Goal: Task Accomplishment & Management: Complete application form

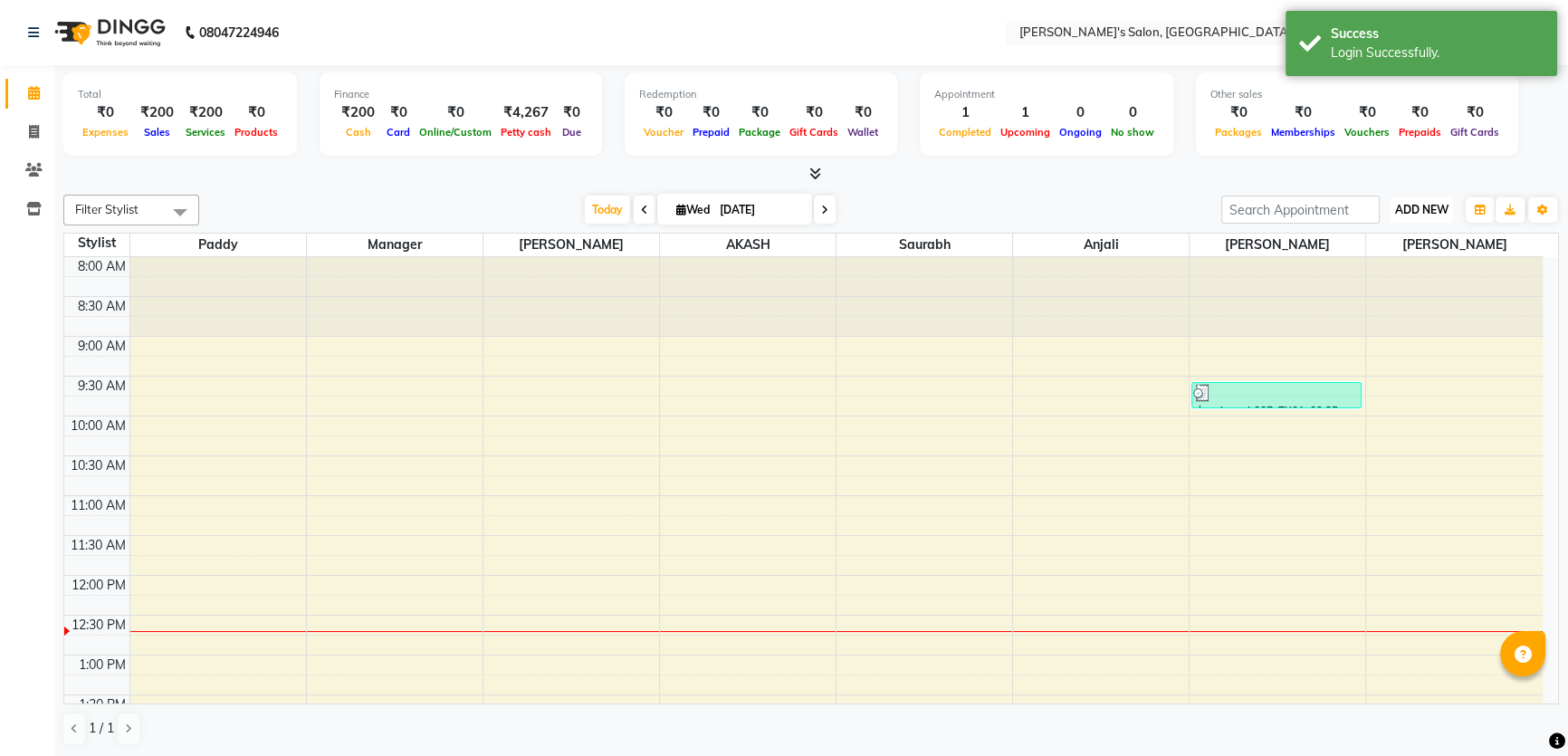
click at [1407, 213] on span "ADD NEW" at bounding box center [1421, 209] width 54 height 13
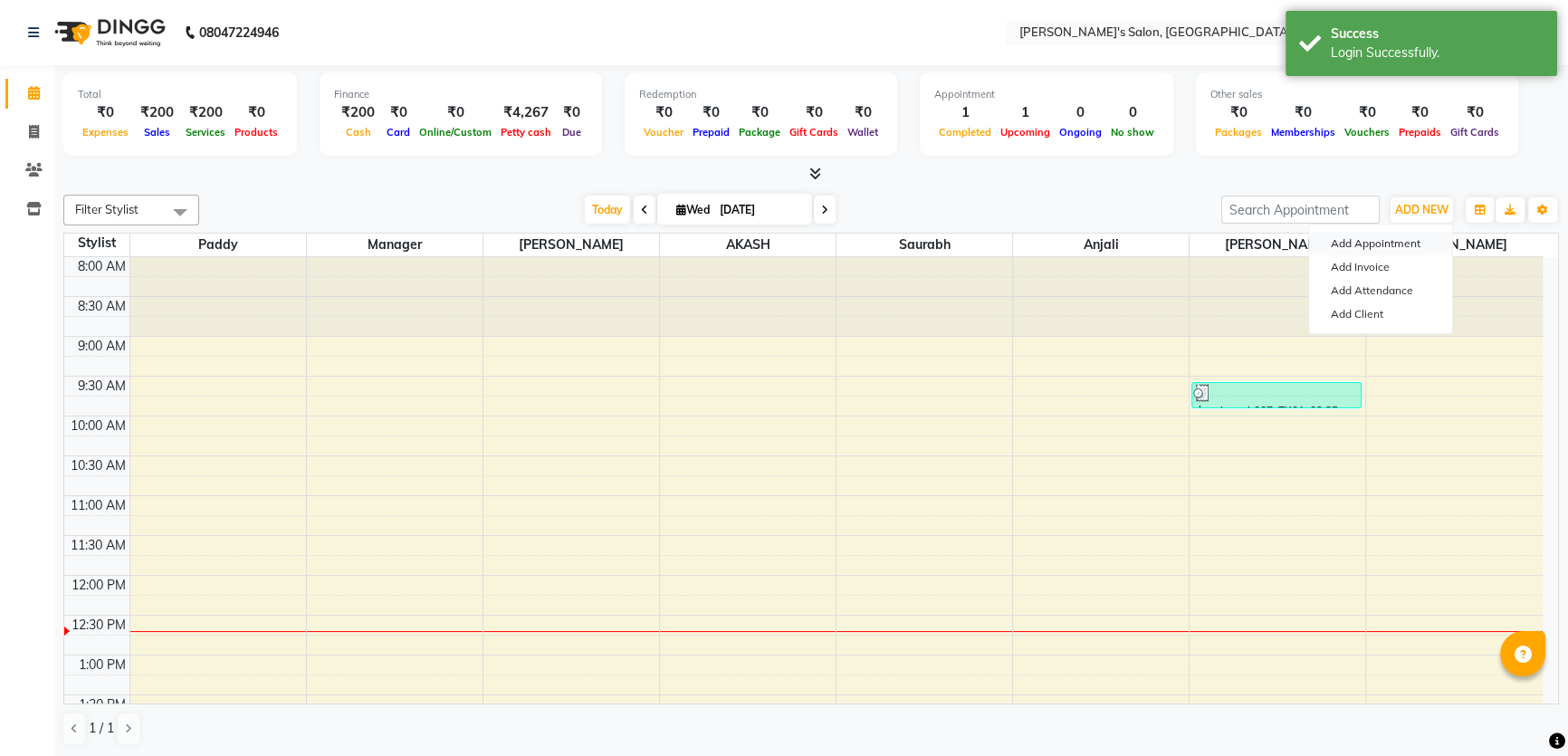
click at [1375, 239] on button "Add Appointment" at bounding box center [1380, 243] width 143 height 24
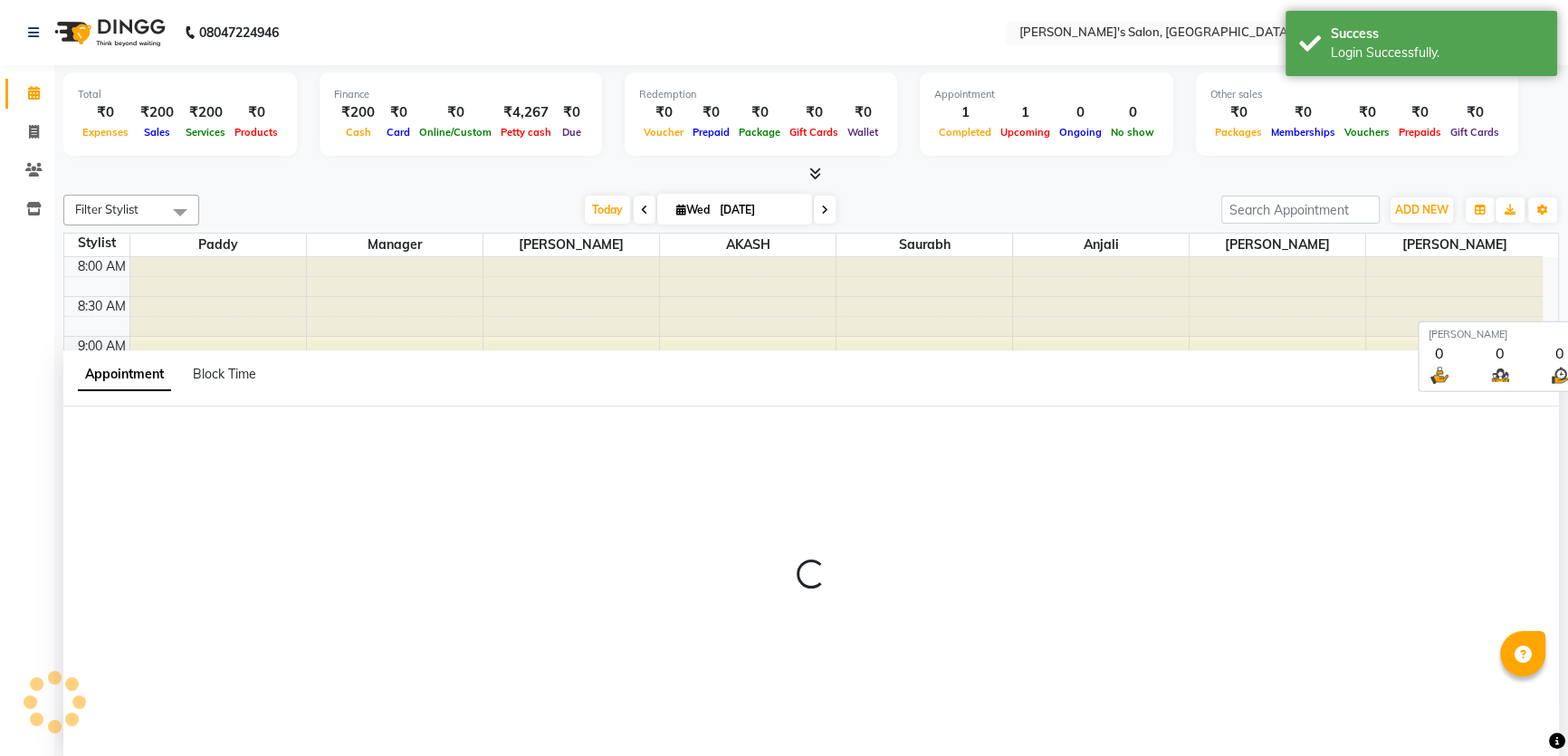
select select "tentative"
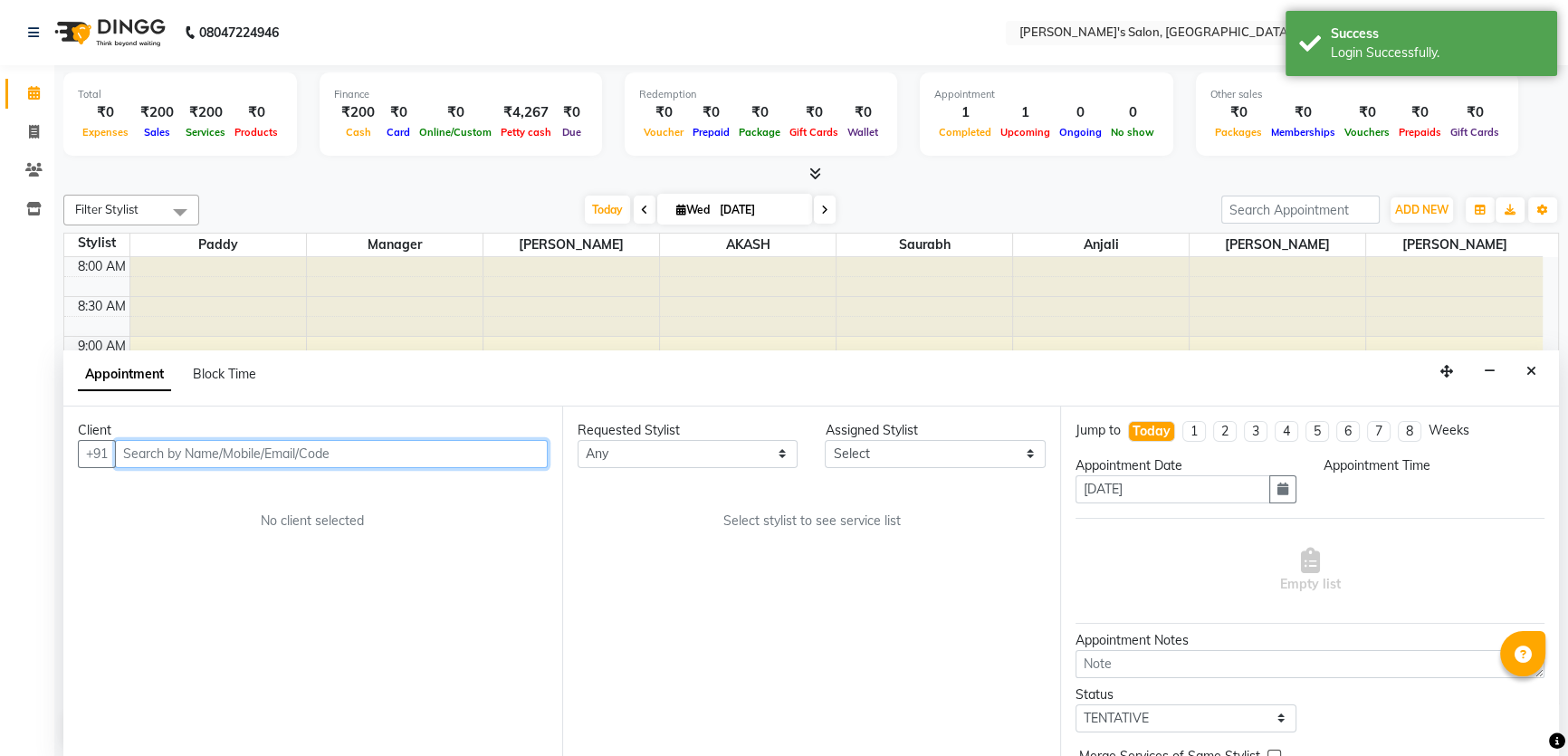
select select "540"
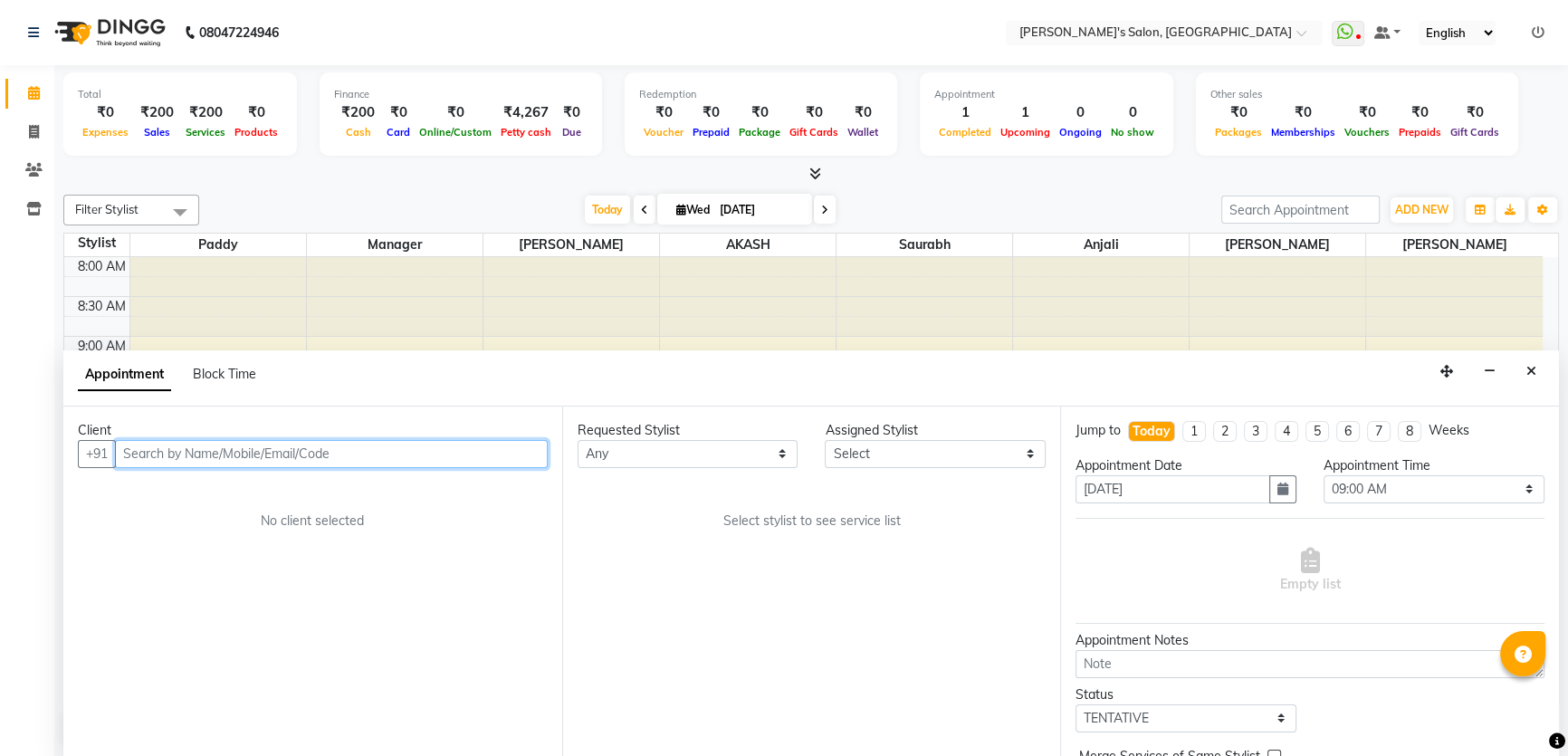
click at [153, 449] on input "text" at bounding box center [331, 454] width 433 height 28
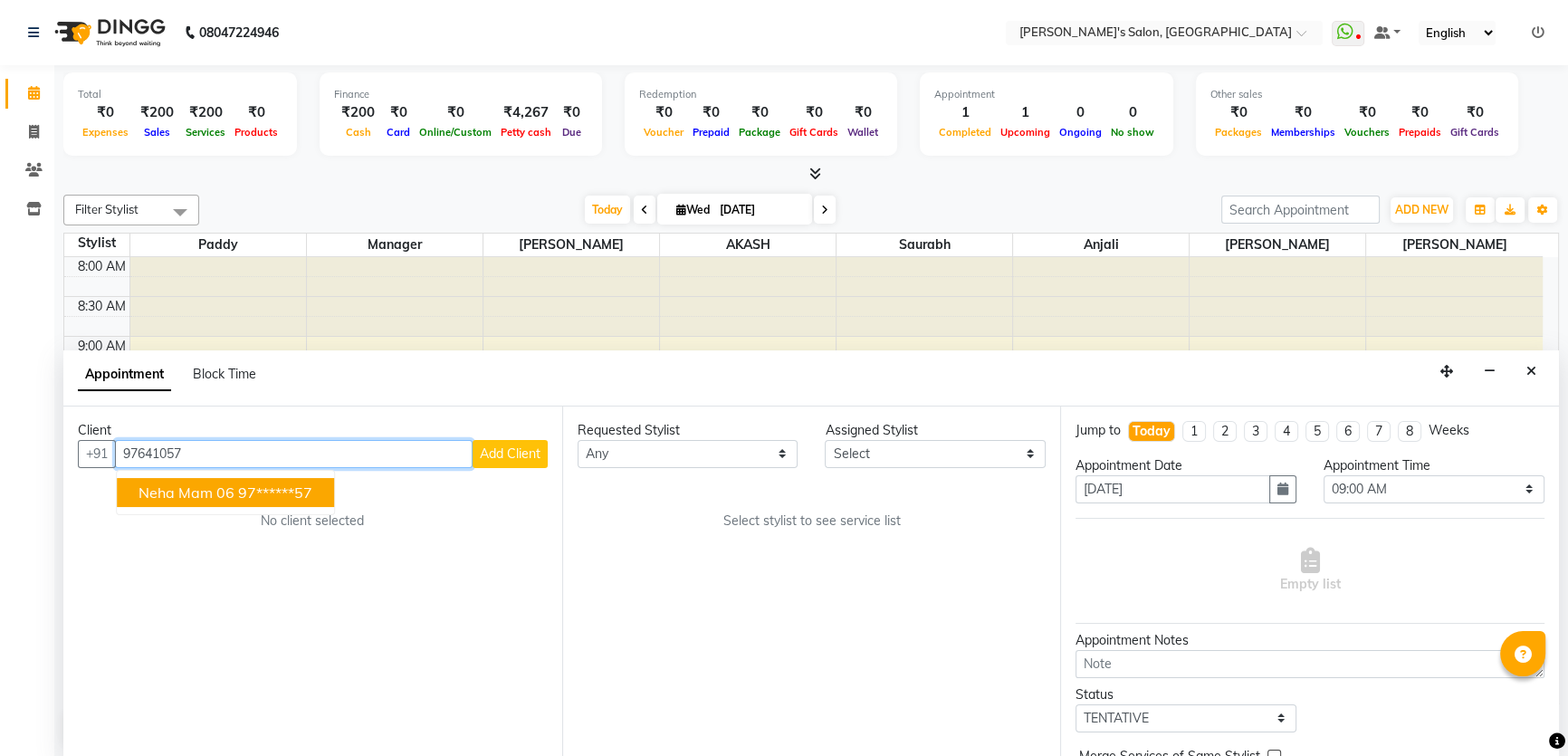
click at [256, 491] on ngb-highlight "97******57" at bounding box center [275, 492] width 74 height 18
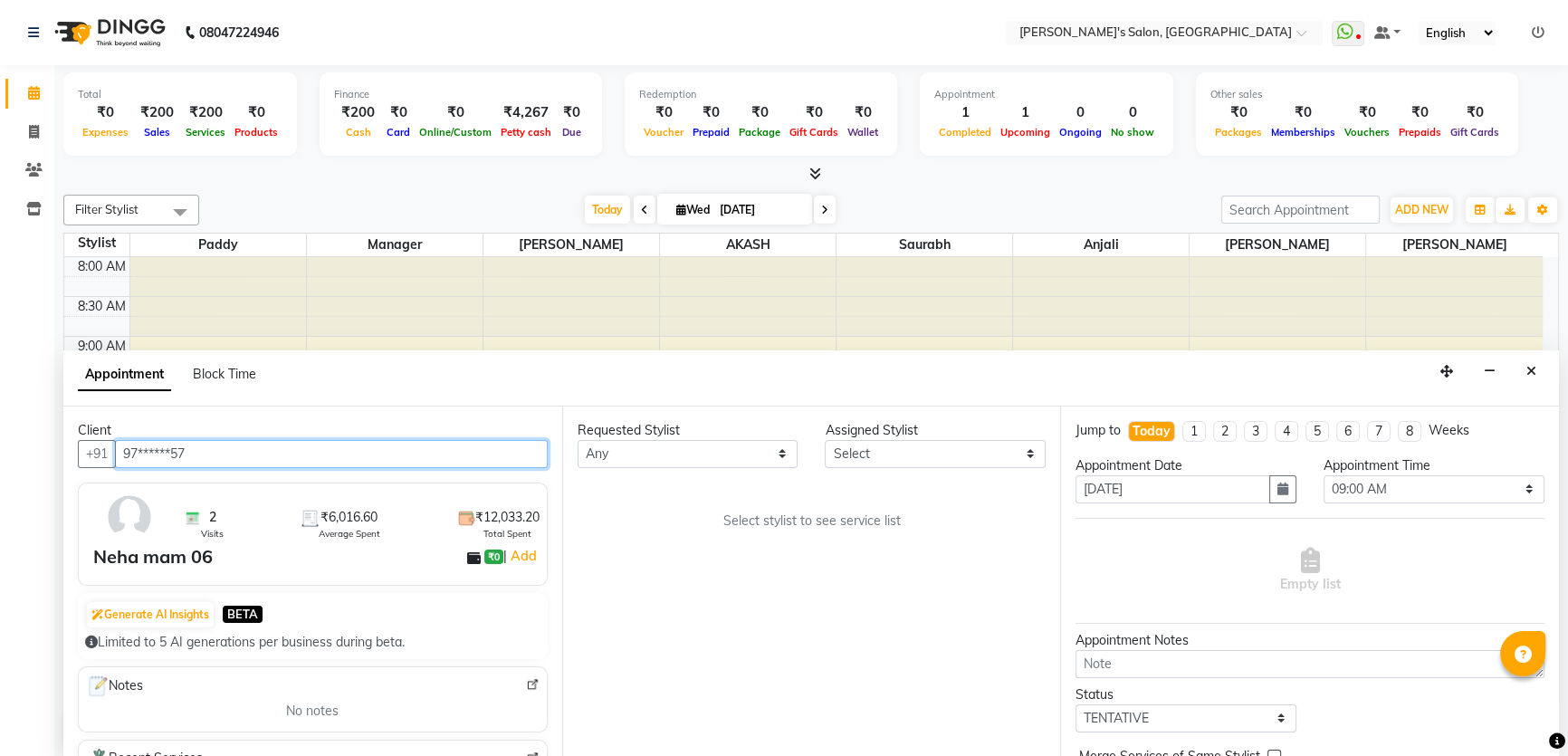
type input "97******57"
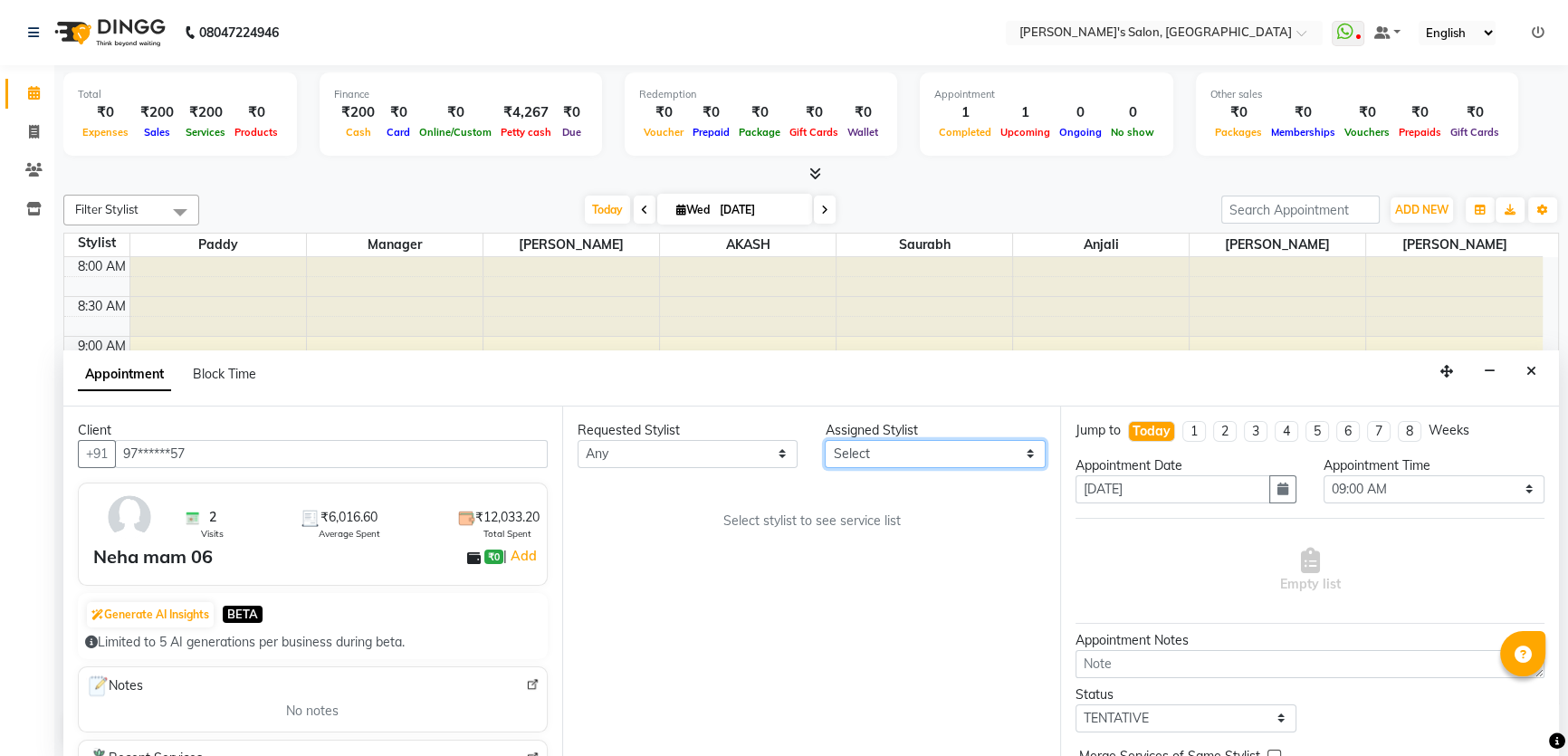
click at [952, 452] on select "Select AKASH [PERSON_NAME] Anjali Manager [PERSON_NAME] [PERSON_NAME]" at bounding box center [935, 454] width 220 height 28
select select "63835"
click at [825, 440] on select "Select AKASH [PERSON_NAME] Anjali Manager [PERSON_NAME] [PERSON_NAME]" at bounding box center [935, 454] width 220 height 28
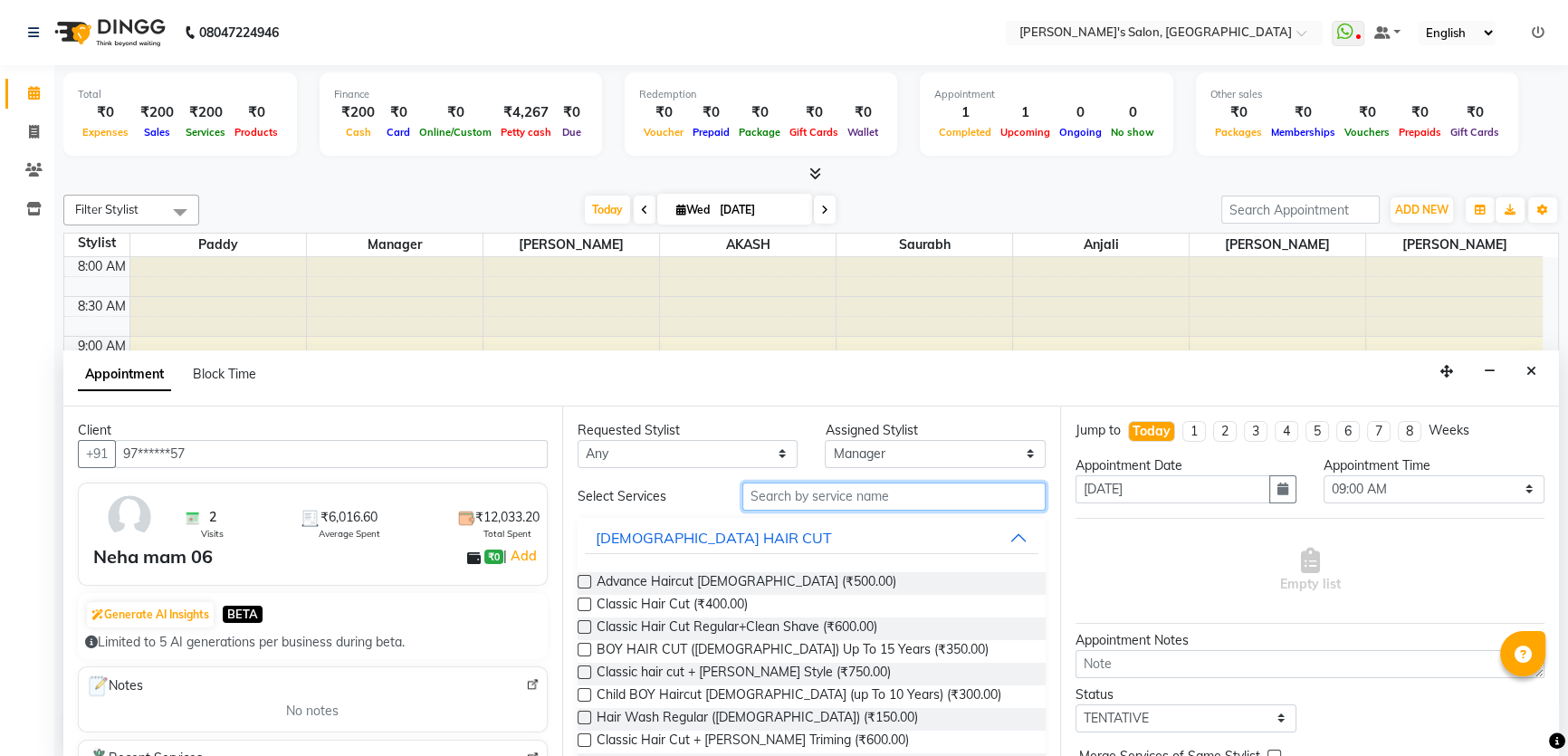
click at [877, 492] on input "text" at bounding box center [894, 497] width 303 height 28
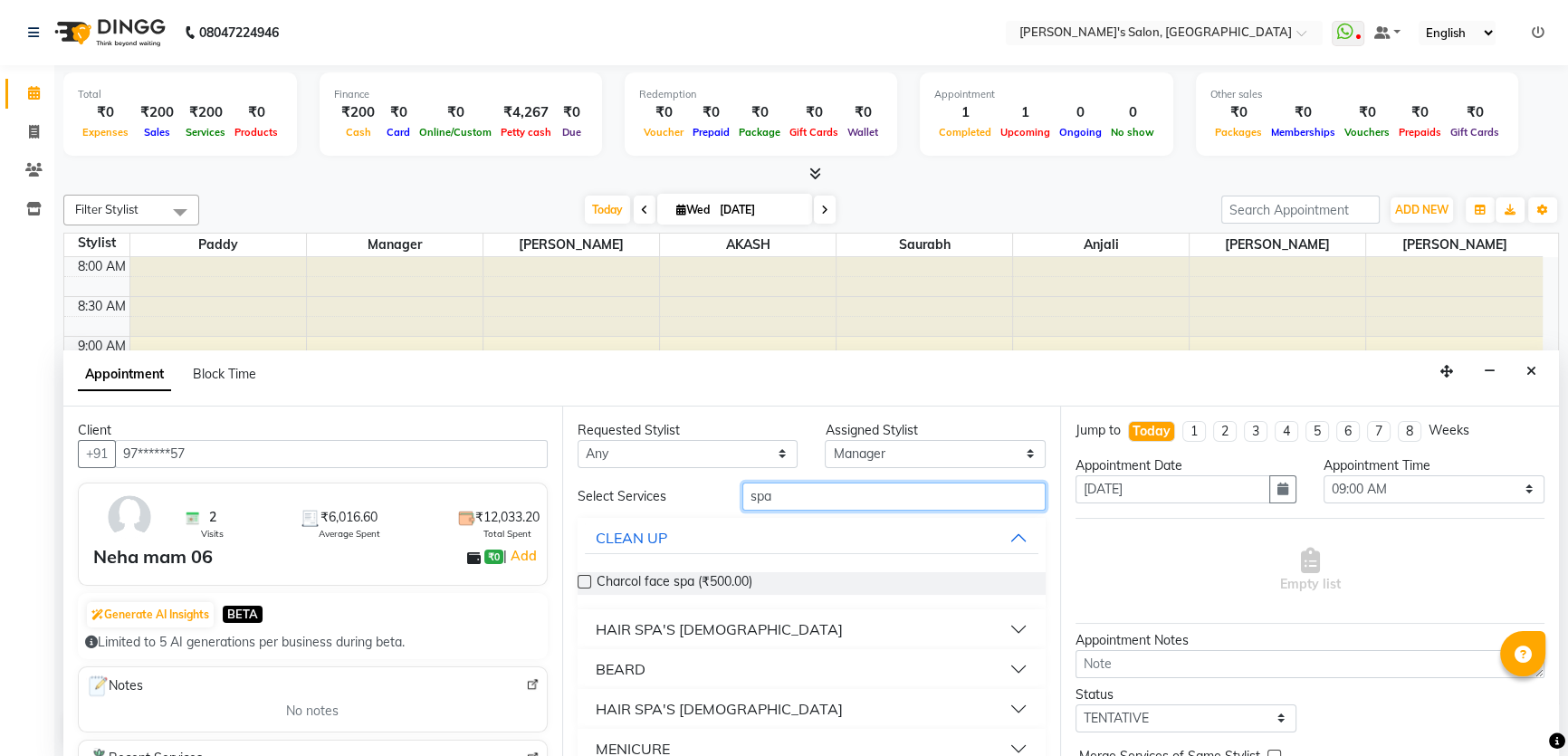
scroll to position [81, 0]
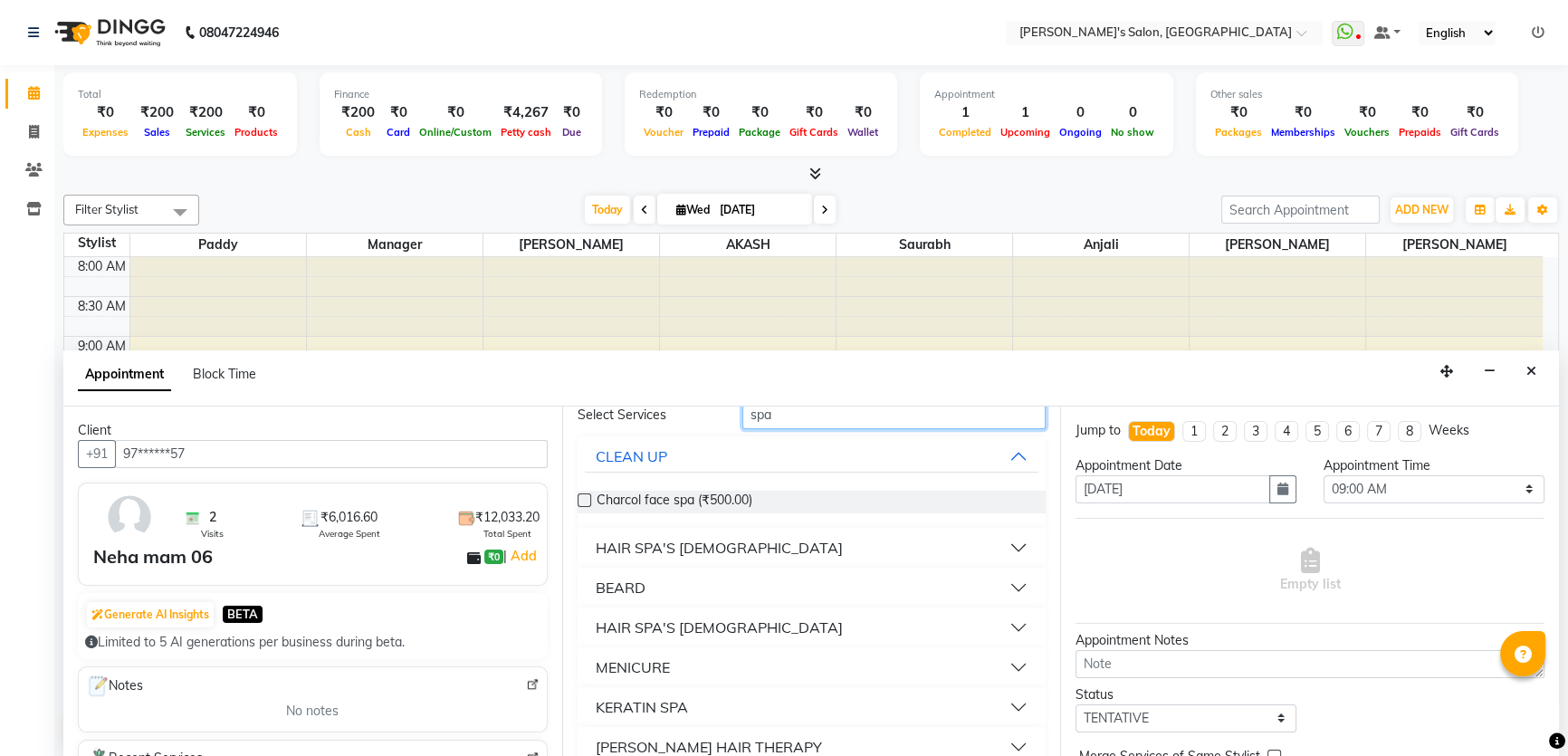
type input "spa"
click at [1009, 625] on button "HAIR SPA'S [DEMOGRAPHIC_DATA]" at bounding box center [811, 627] width 454 height 33
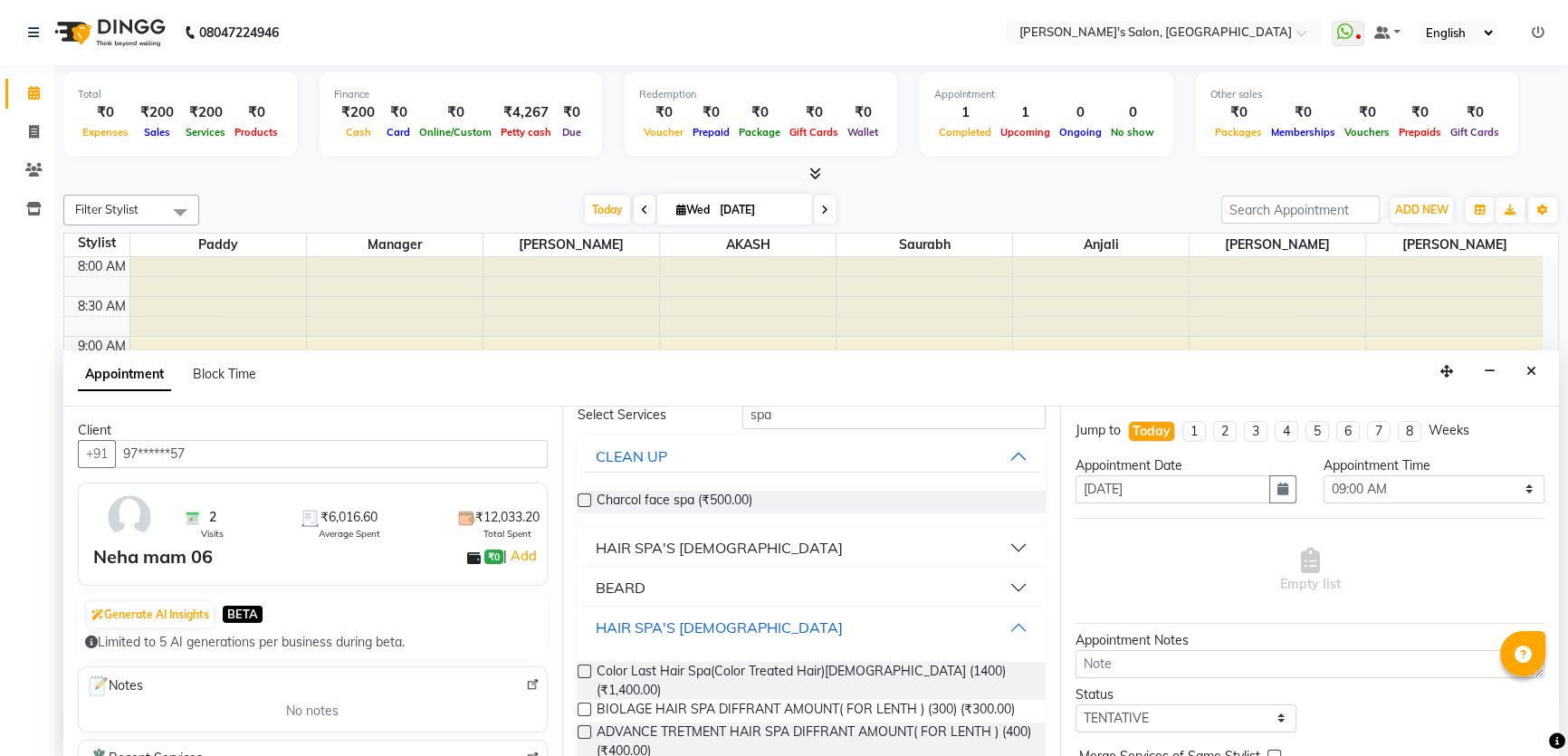
scroll to position [164, 0]
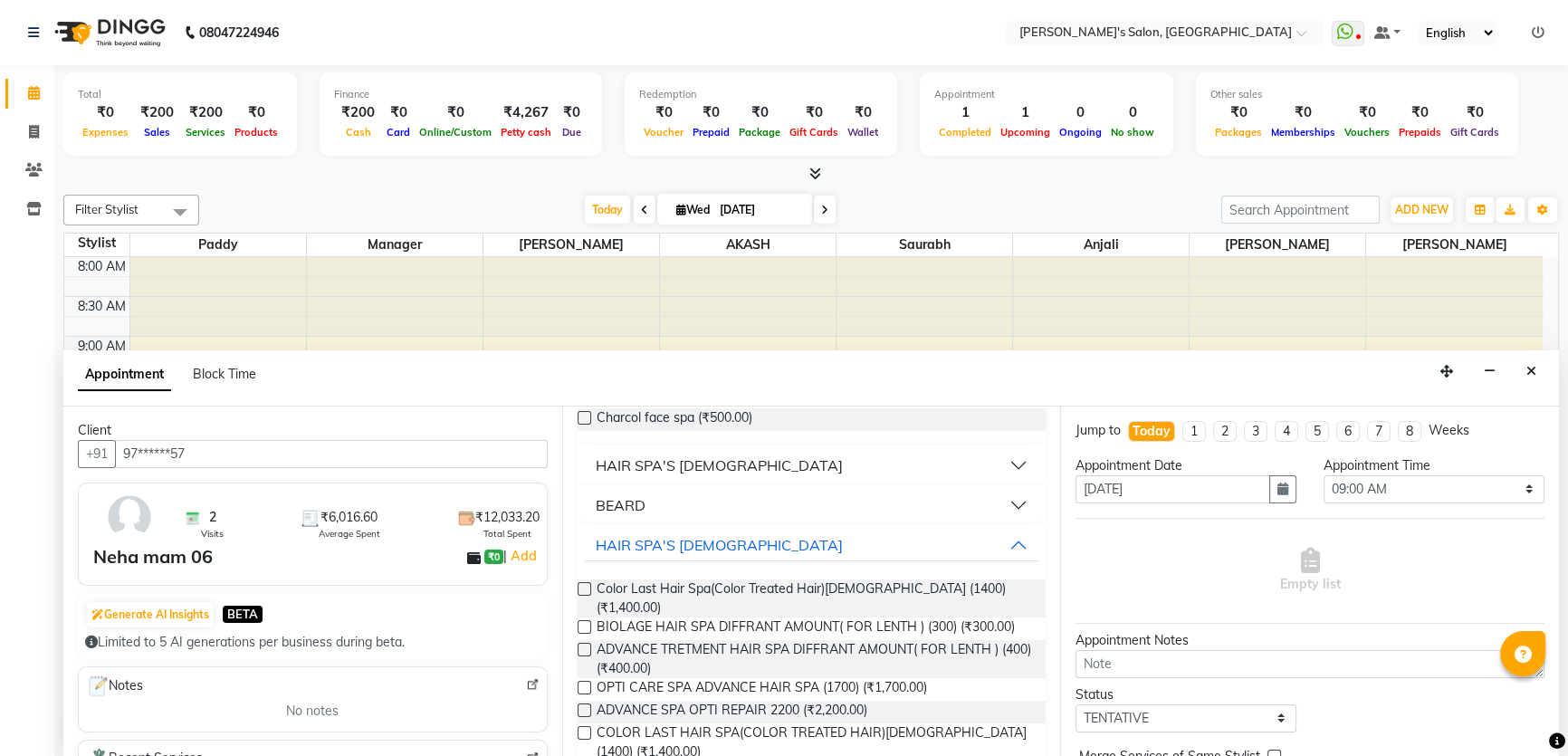
click at [580, 681] on label at bounding box center [584, 687] width 13 height 13
click at [580, 683] on input "checkbox" at bounding box center [583, 689] width 11 height 11
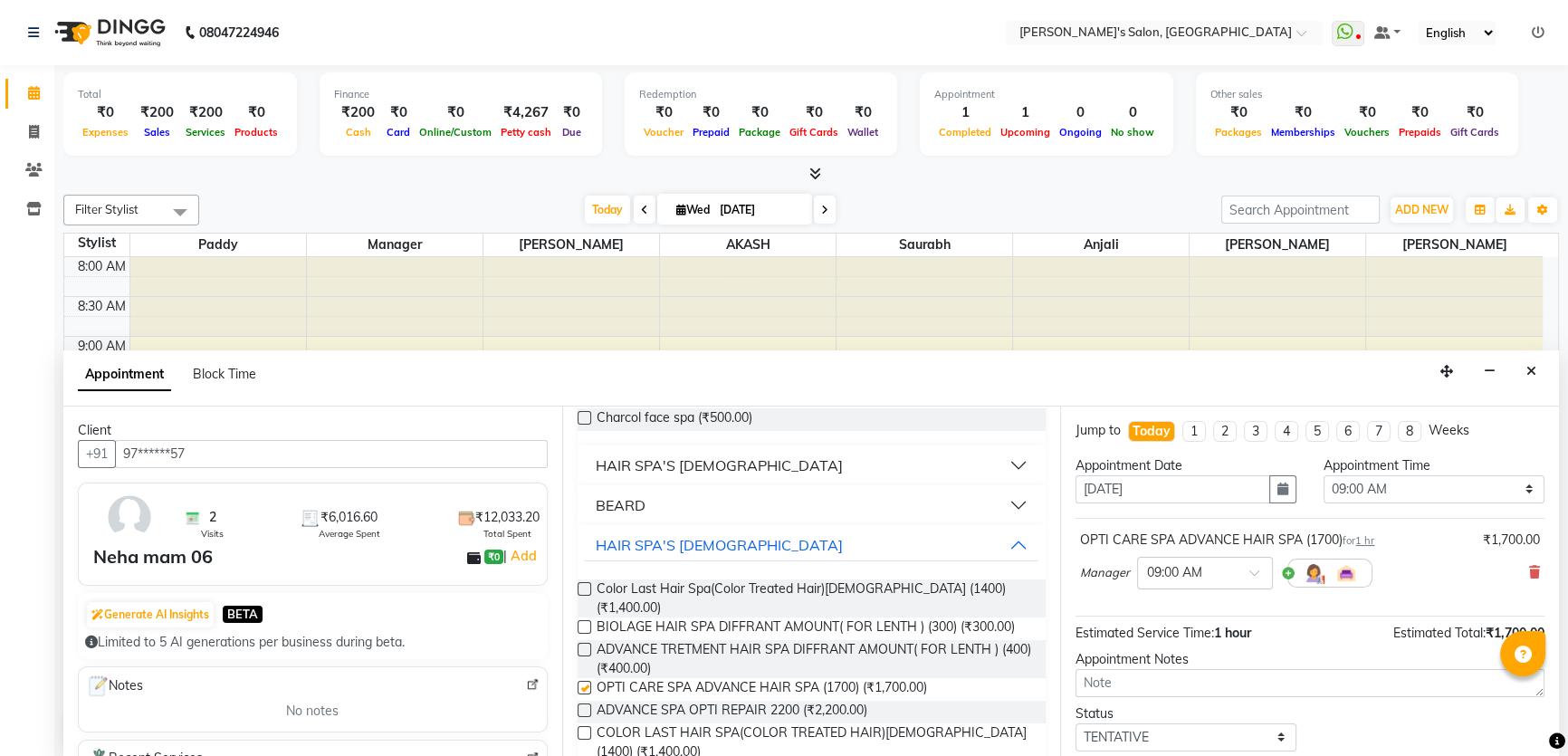
checkbox input "false"
click at [1508, 489] on select "Select 09:00 AM 09:15 AM 09:30 AM 09:45 AM 10:00 AM 10:15 AM 10:30 AM 10:45 AM …" at bounding box center [1433, 489] width 220 height 28
select select "765"
click at [1323, 475] on select "Select 09:00 AM 09:15 AM 09:30 AM 09:45 AM 10:00 AM 10:15 AM 10:30 AM 10:45 AM …" at bounding box center [1433, 489] width 220 height 28
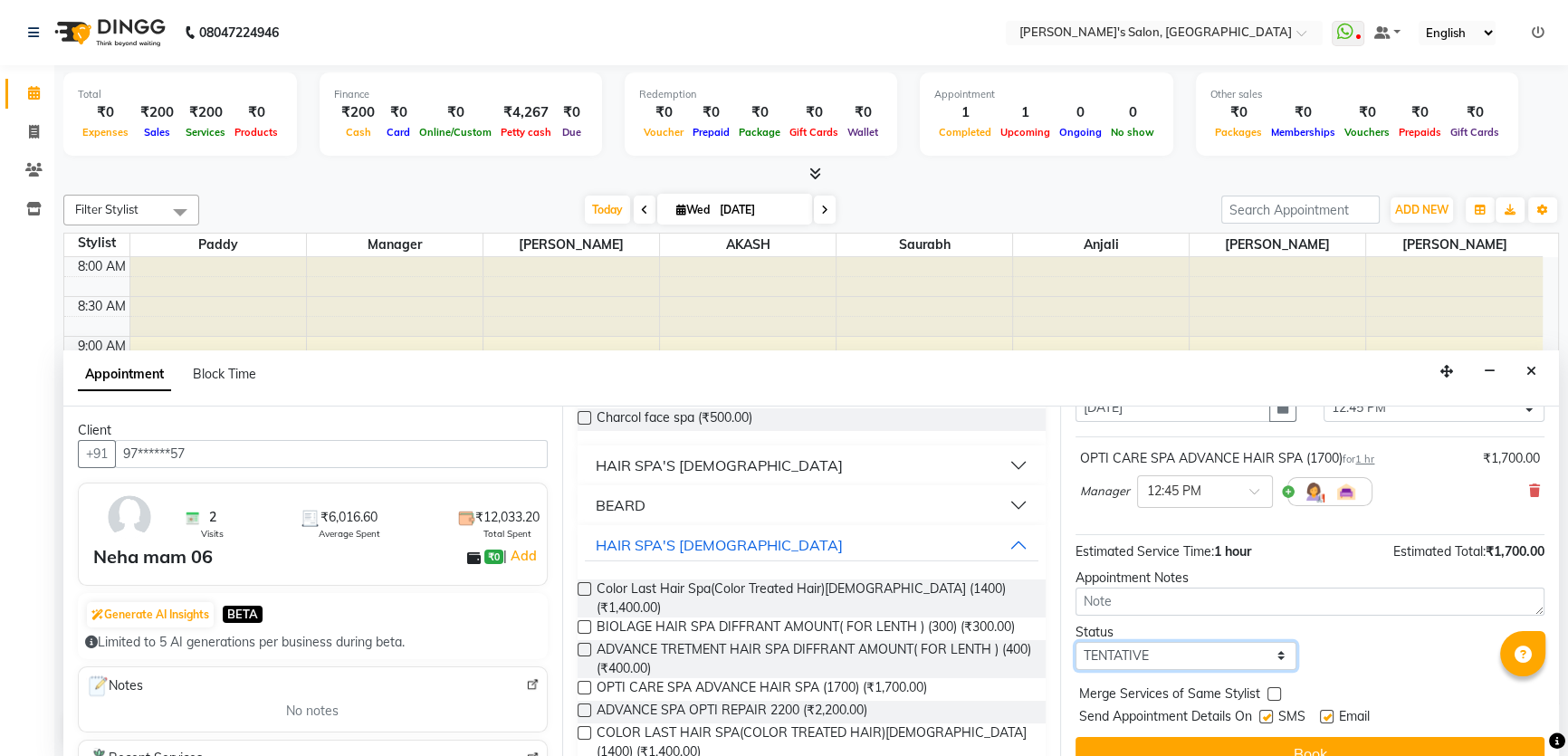
click at [1257, 643] on select "Select TENTATIVE CONFIRM CHECK-IN UPCOMING" at bounding box center [1185, 656] width 220 height 28
select select "confirm booking"
click at [1075, 642] on select "Select TENTATIVE CONFIRM CHECK-IN UPCOMING" at bounding box center [1185, 656] width 220 height 28
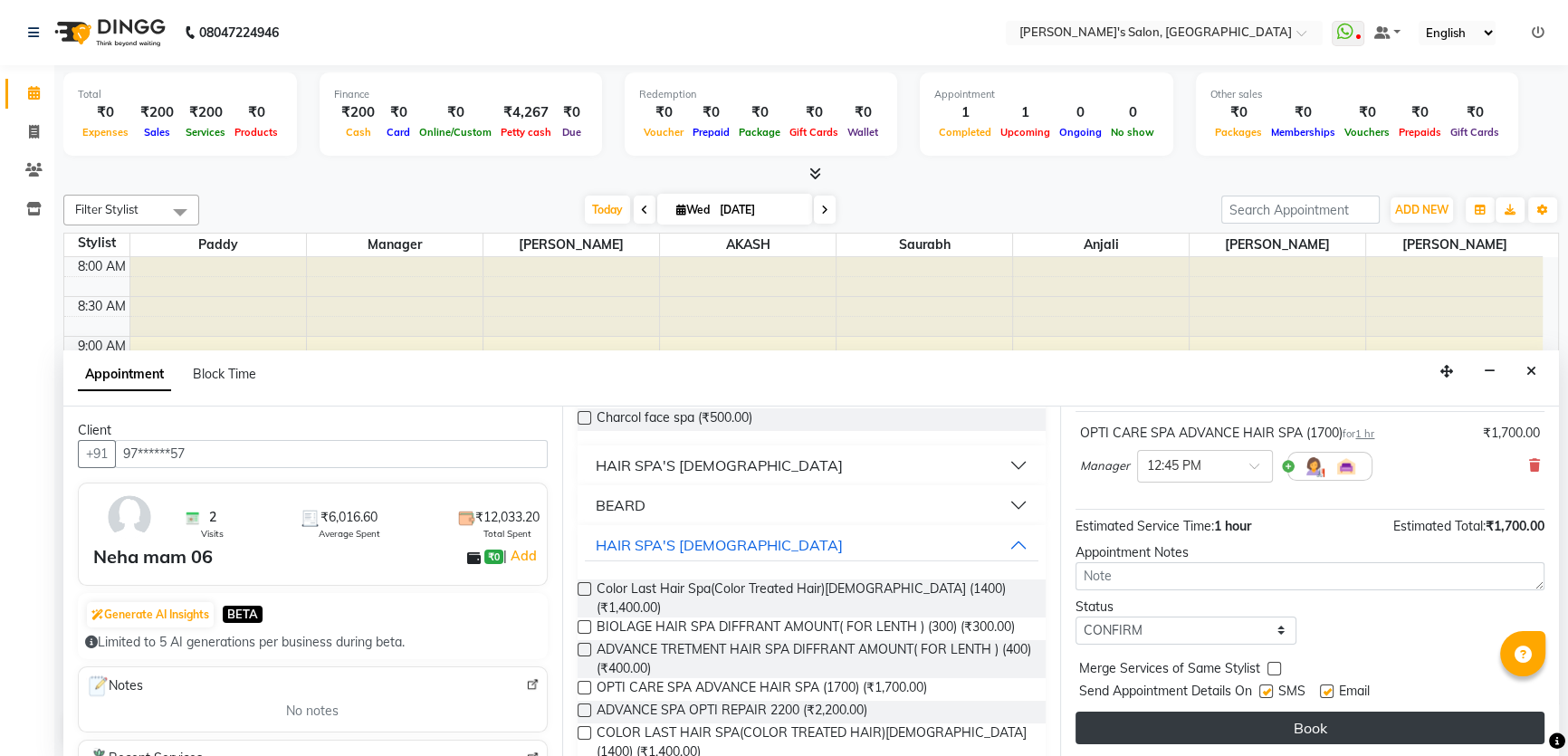
click at [1270, 726] on button "Book" at bounding box center [1310, 728] width 469 height 33
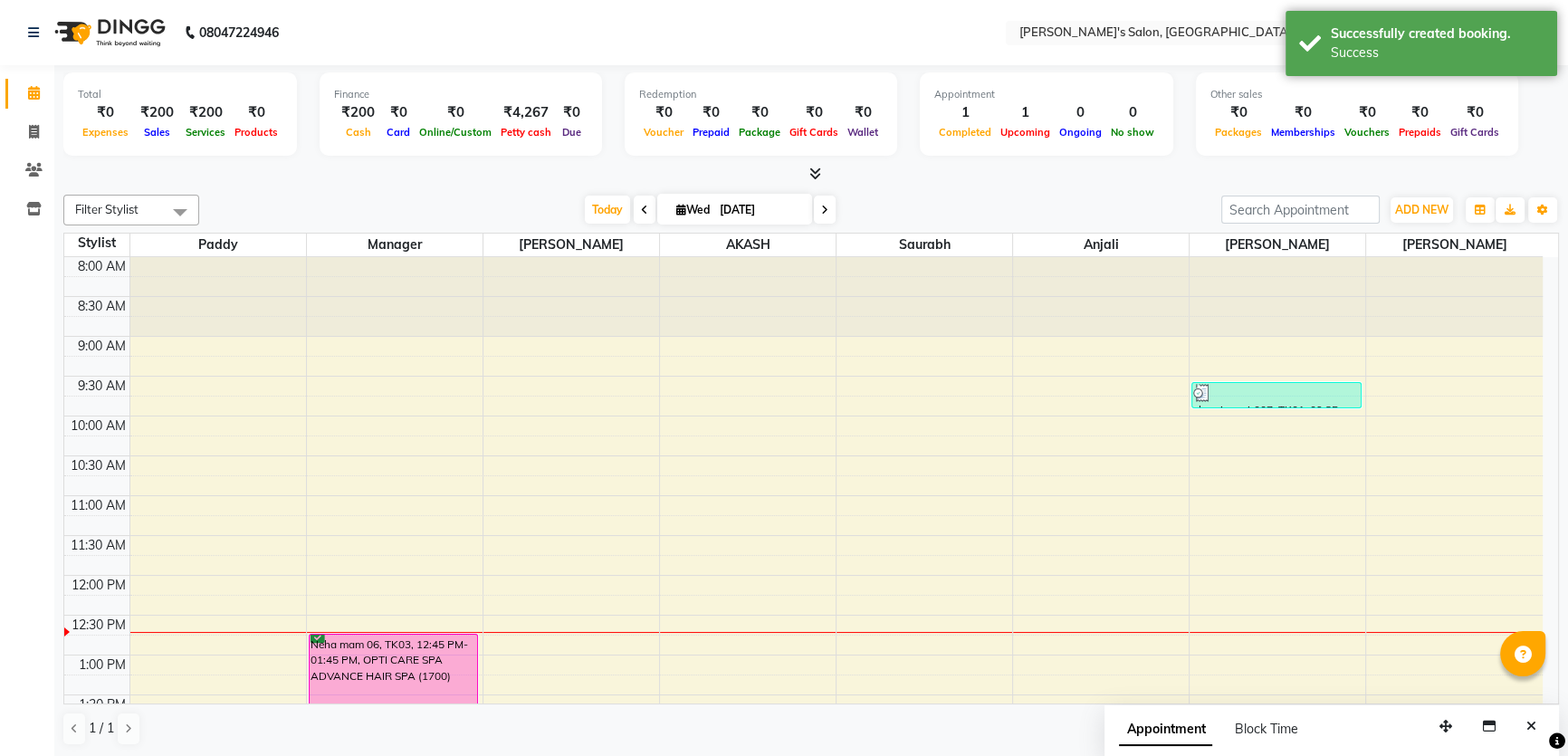
scroll to position [164, 0]
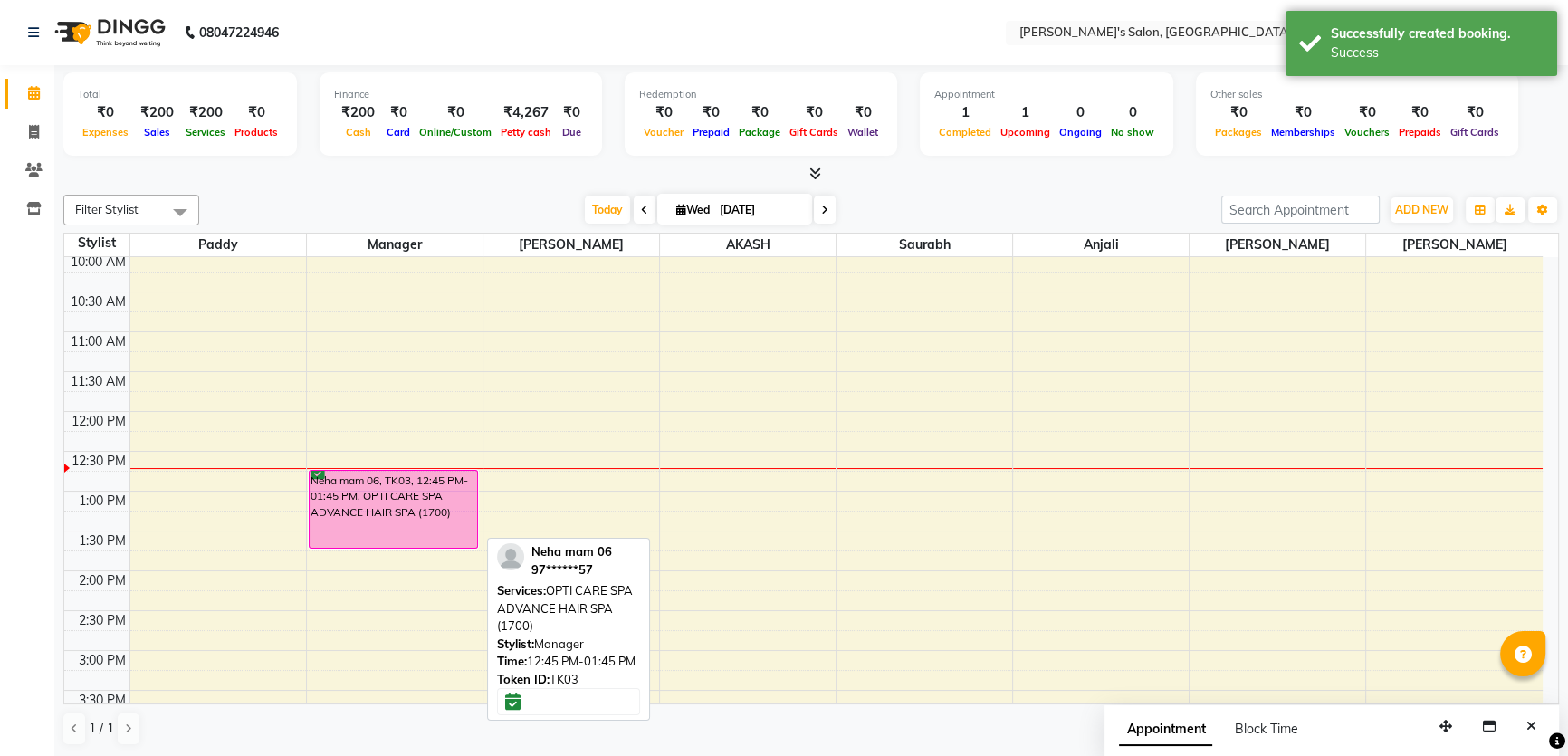
click at [398, 519] on div "Neha mam 06, TK03, 12:45 PM-01:45 PM, OPTI CARE SPA ADVANCE HAIR SPA (1700)" at bounding box center [393, 509] width 168 height 77
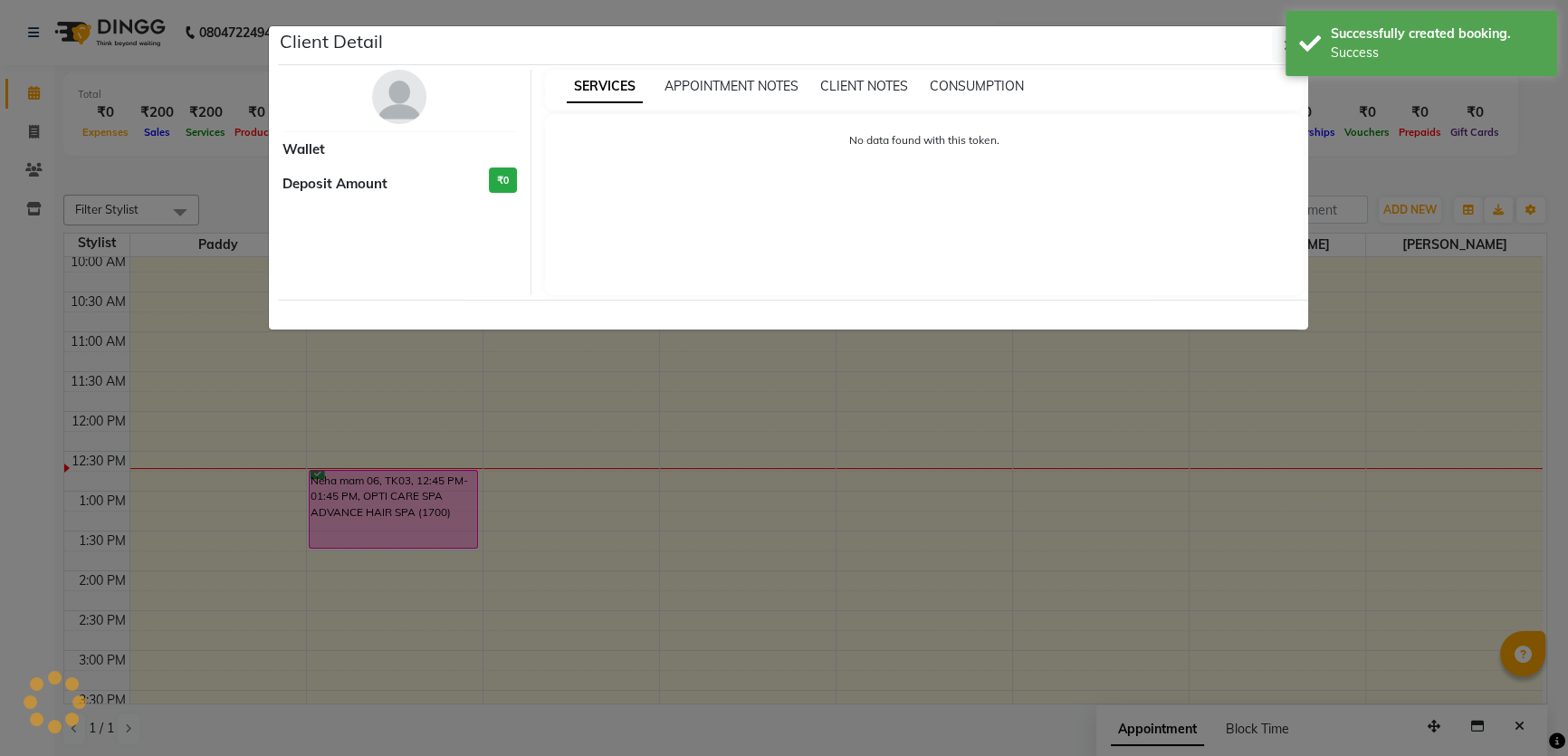
select select "6"
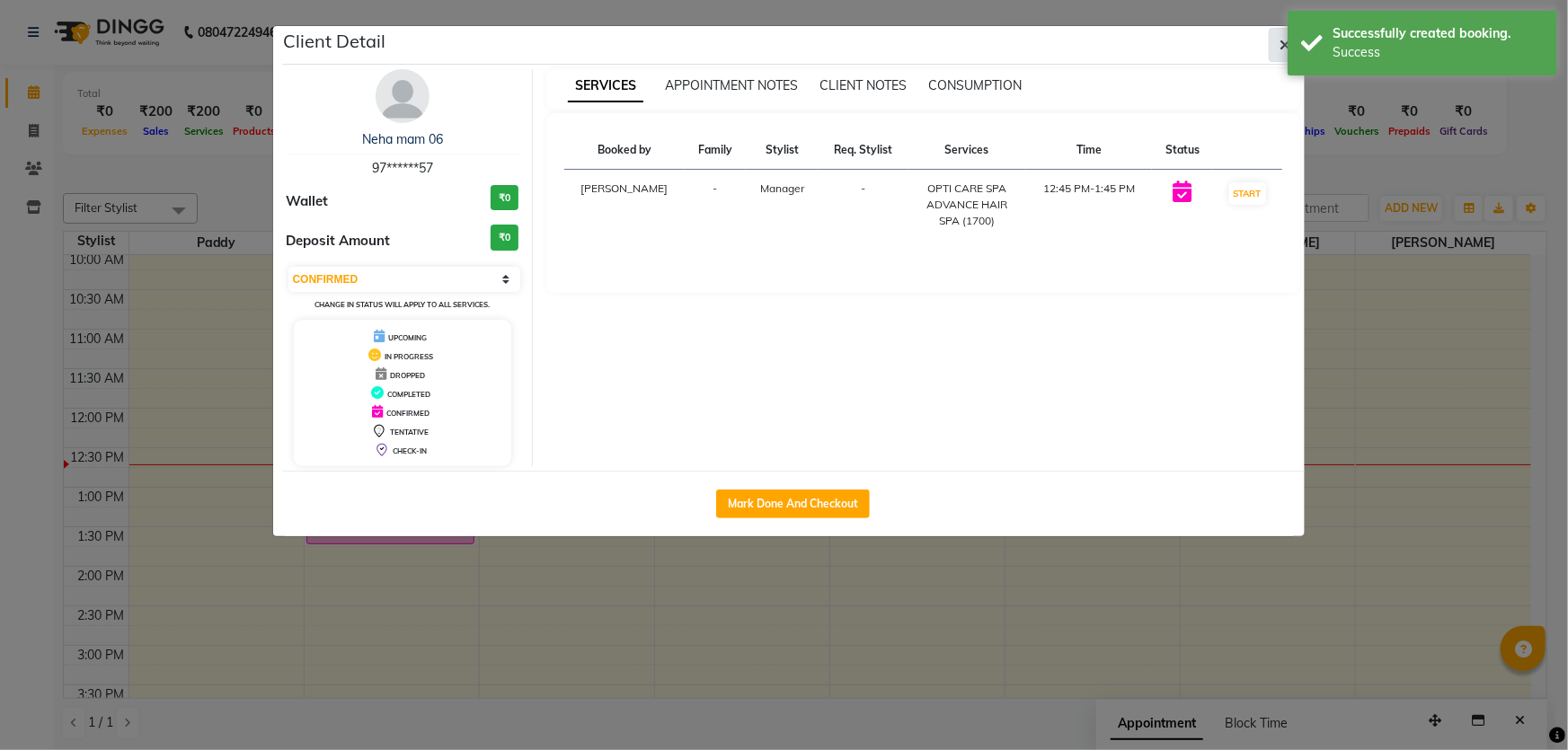
click at [1283, 46] on icon "button" at bounding box center [1286, 44] width 11 height 14
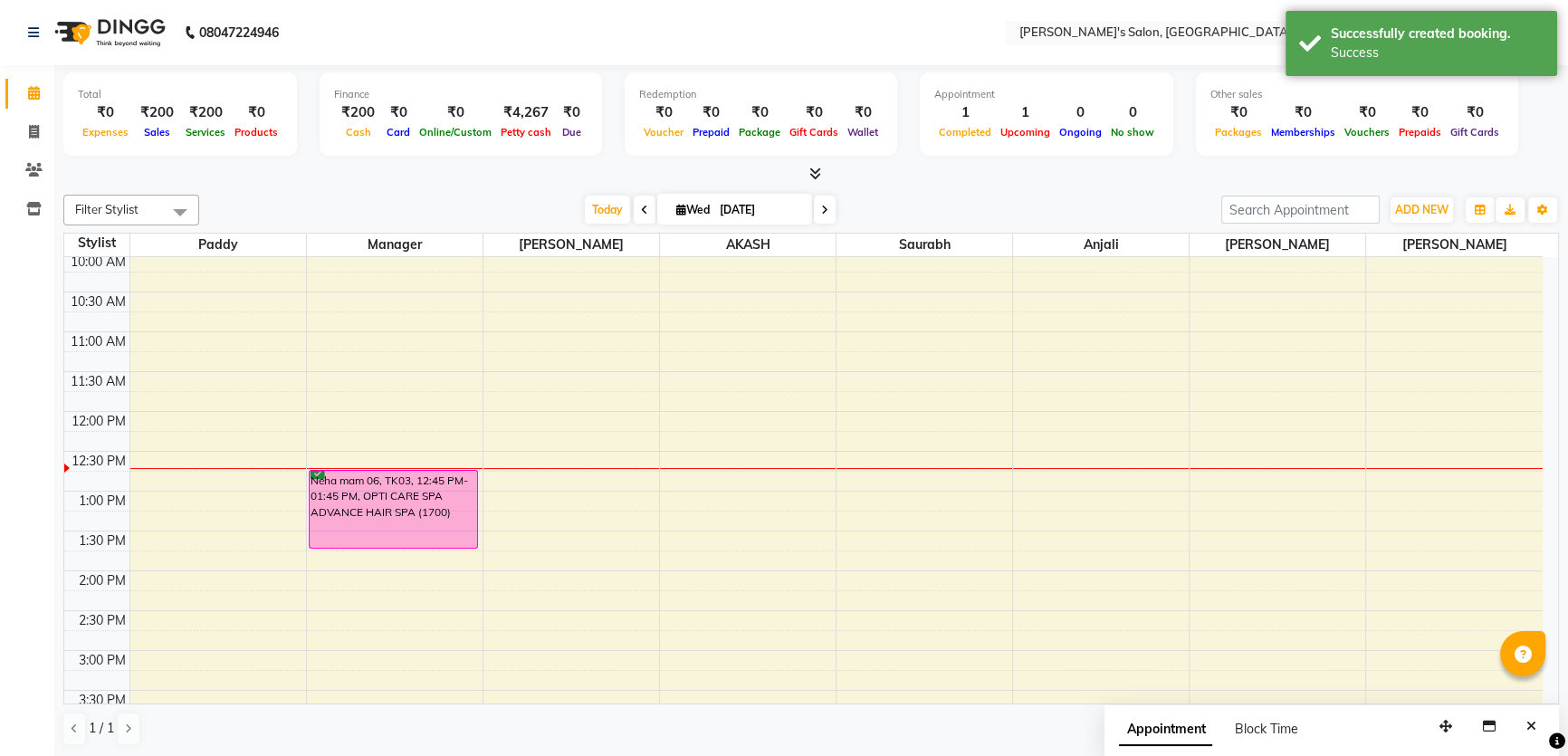
click at [1549, 152] on div "Total ₹0 Expenses ₹200 Sales ₹200 Services ₹0 Products Finance ₹200 Cash ₹0 Car…" at bounding box center [810, 117] width 1495 height 89
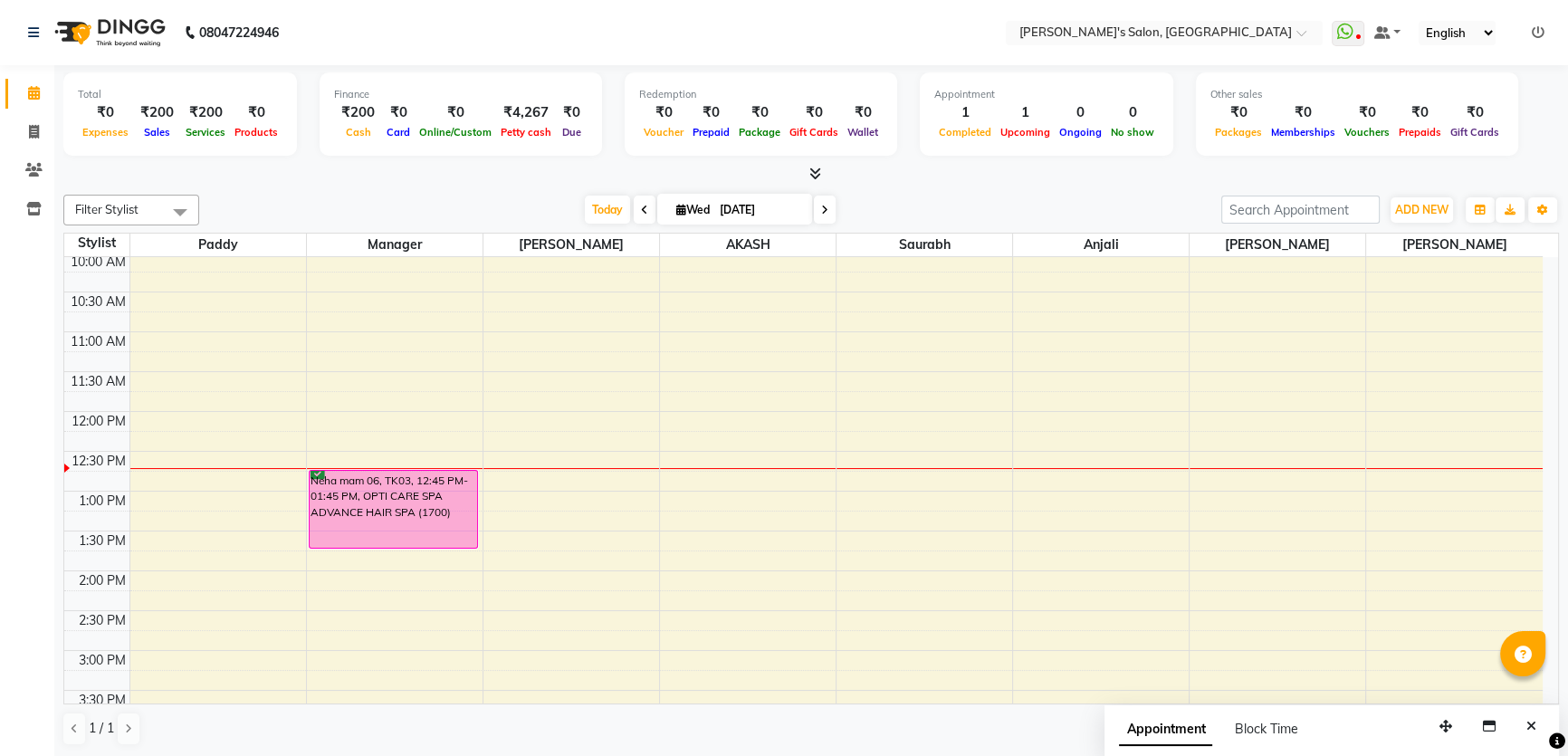
click at [1012, 195] on div "Filter Stylist Select All AKASH ANIL KONDHAMANGALE Anjali Manager [PERSON_NAME]…" at bounding box center [810, 210] width 1495 height 31
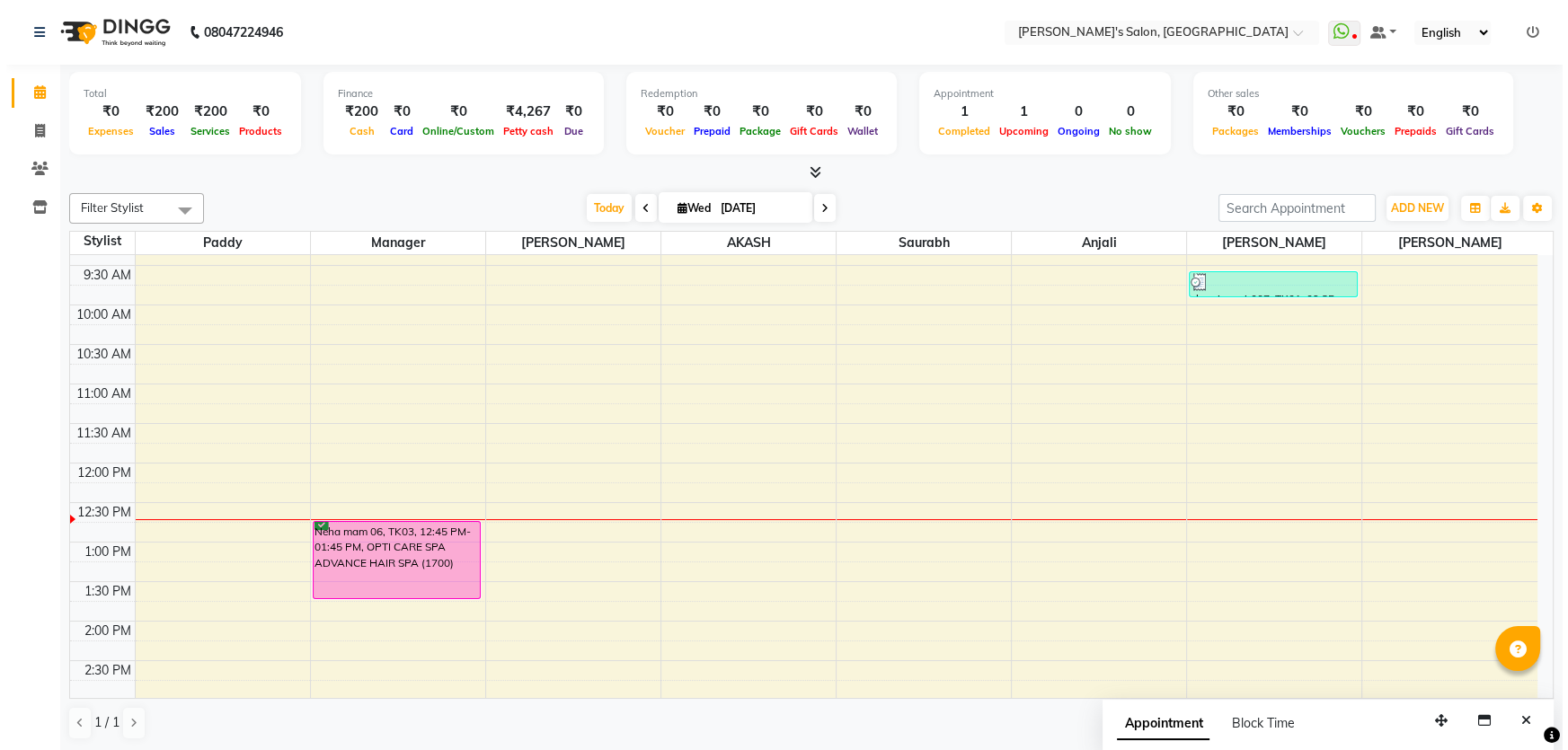
scroll to position [80, 0]
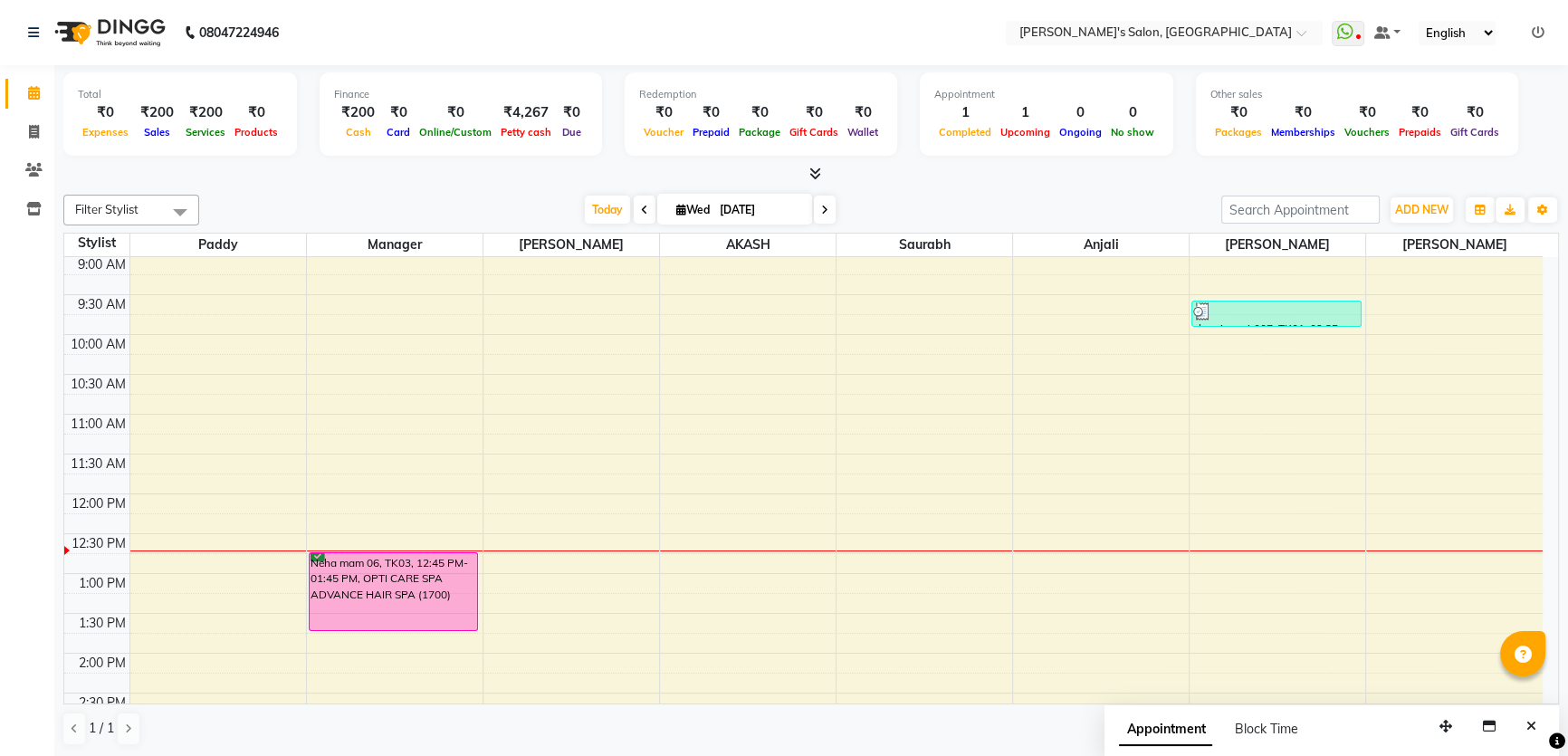
click at [1539, 34] on icon at bounding box center [1537, 32] width 12 height 12
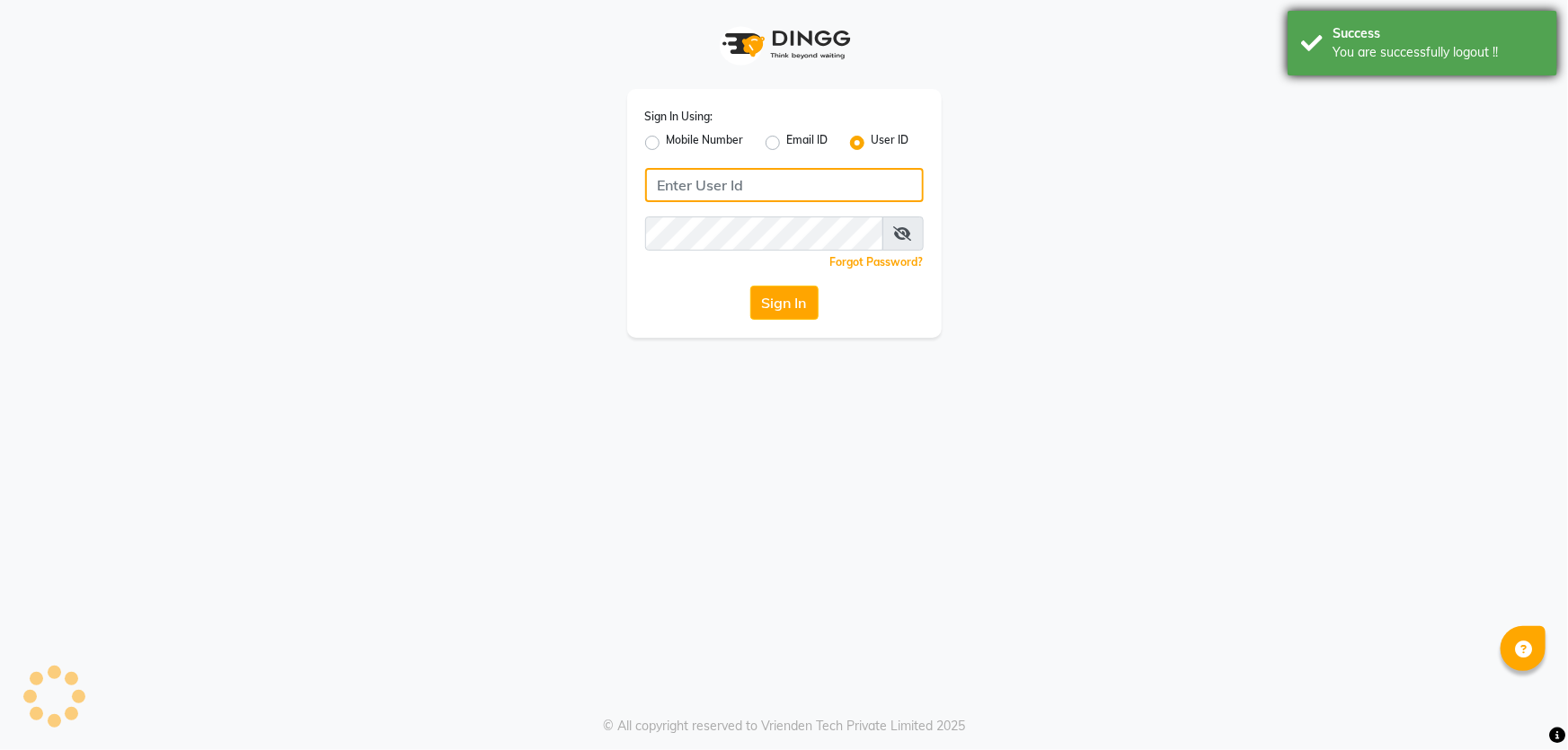
type input "8279543673"
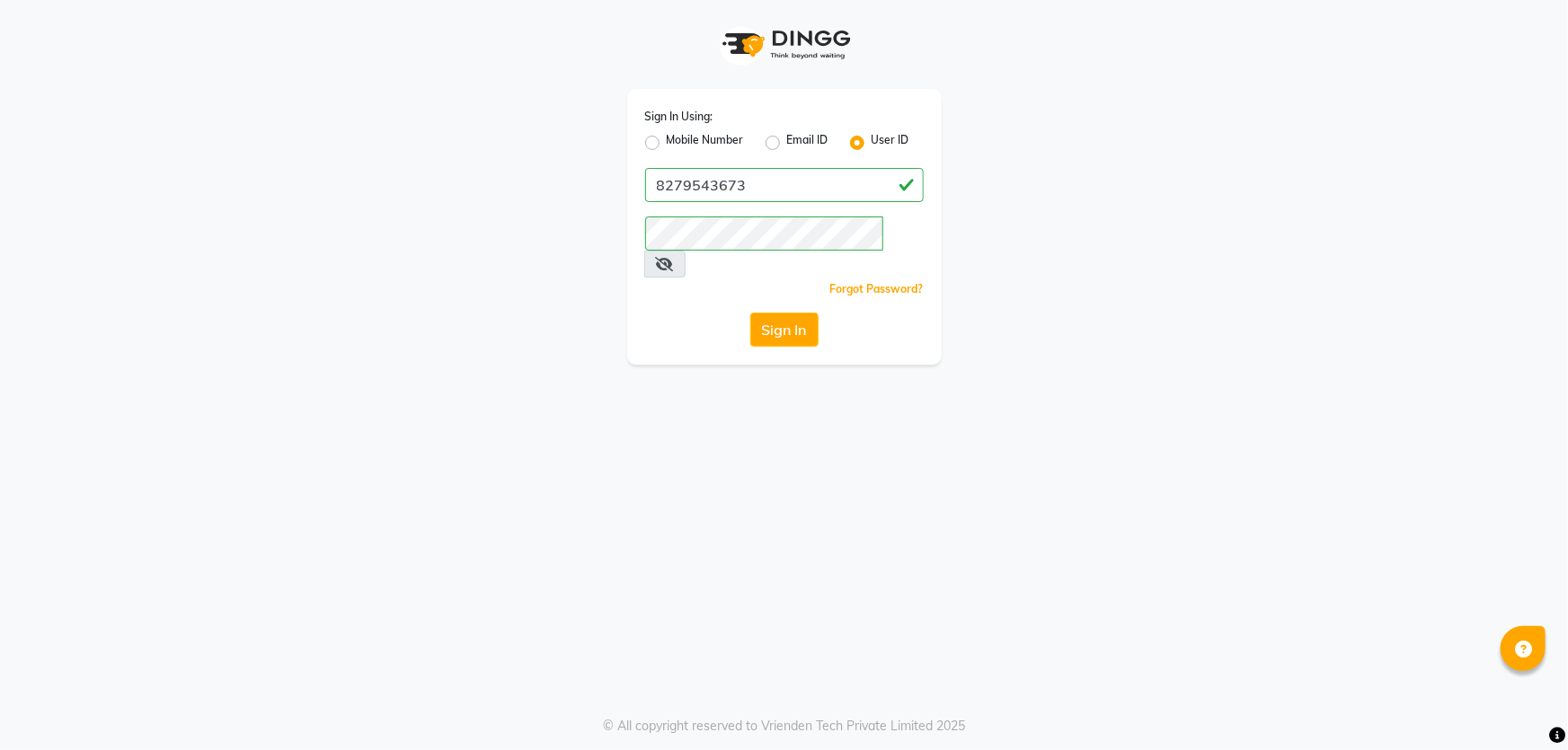
click at [667, 139] on label "Mobile Number" at bounding box center [705, 142] width 78 height 22
click at [667, 139] on input "Mobile Number" at bounding box center [673, 137] width 11 height 11
radio input "true"
radio input "false"
click at [792, 187] on input "Username" at bounding box center [814, 185] width 218 height 34
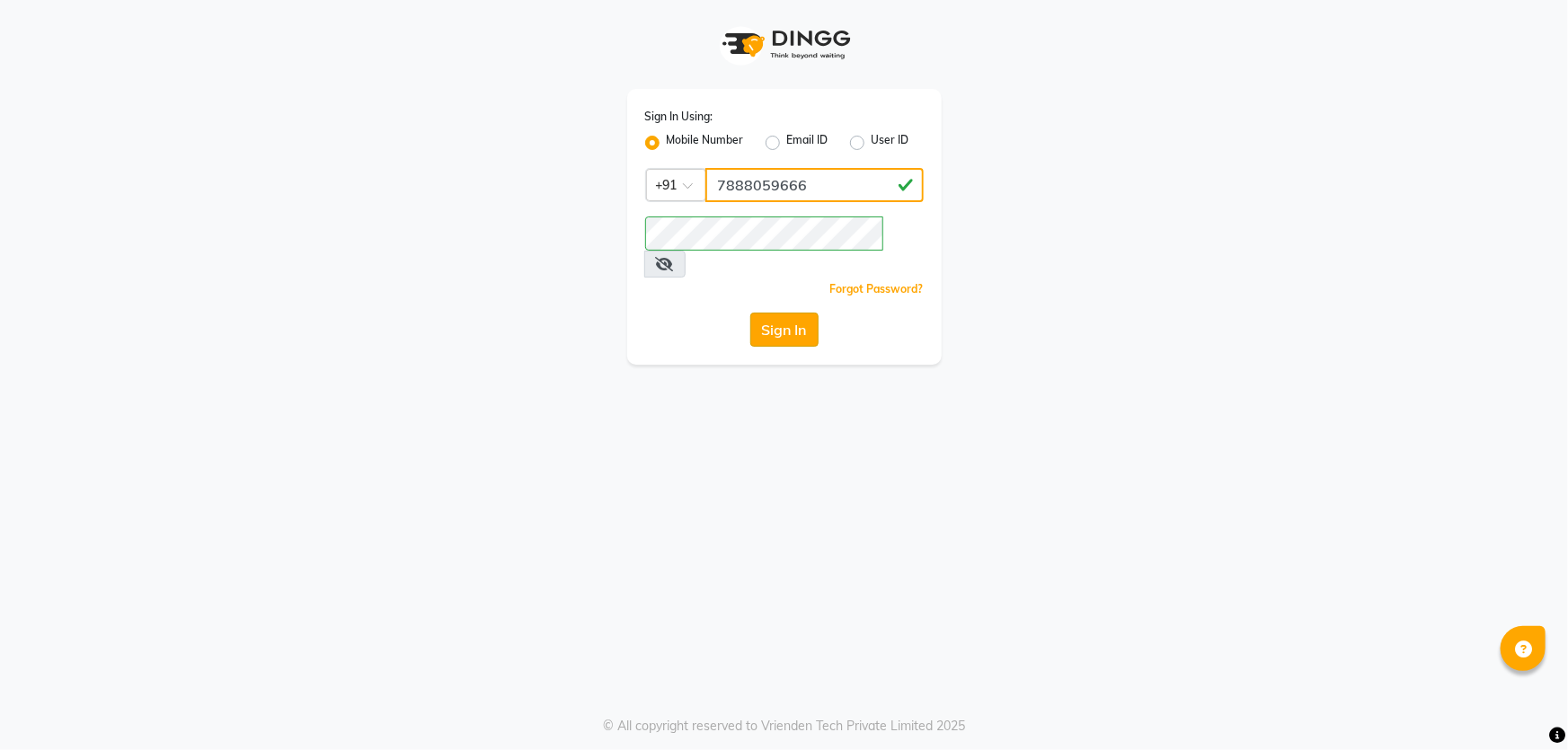
type input "7888059666"
click at [791, 312] on button "Sign In" at bounding box center [784, 329] width 68 height 34
